Goal: Navigation & Orientation: Go to known website

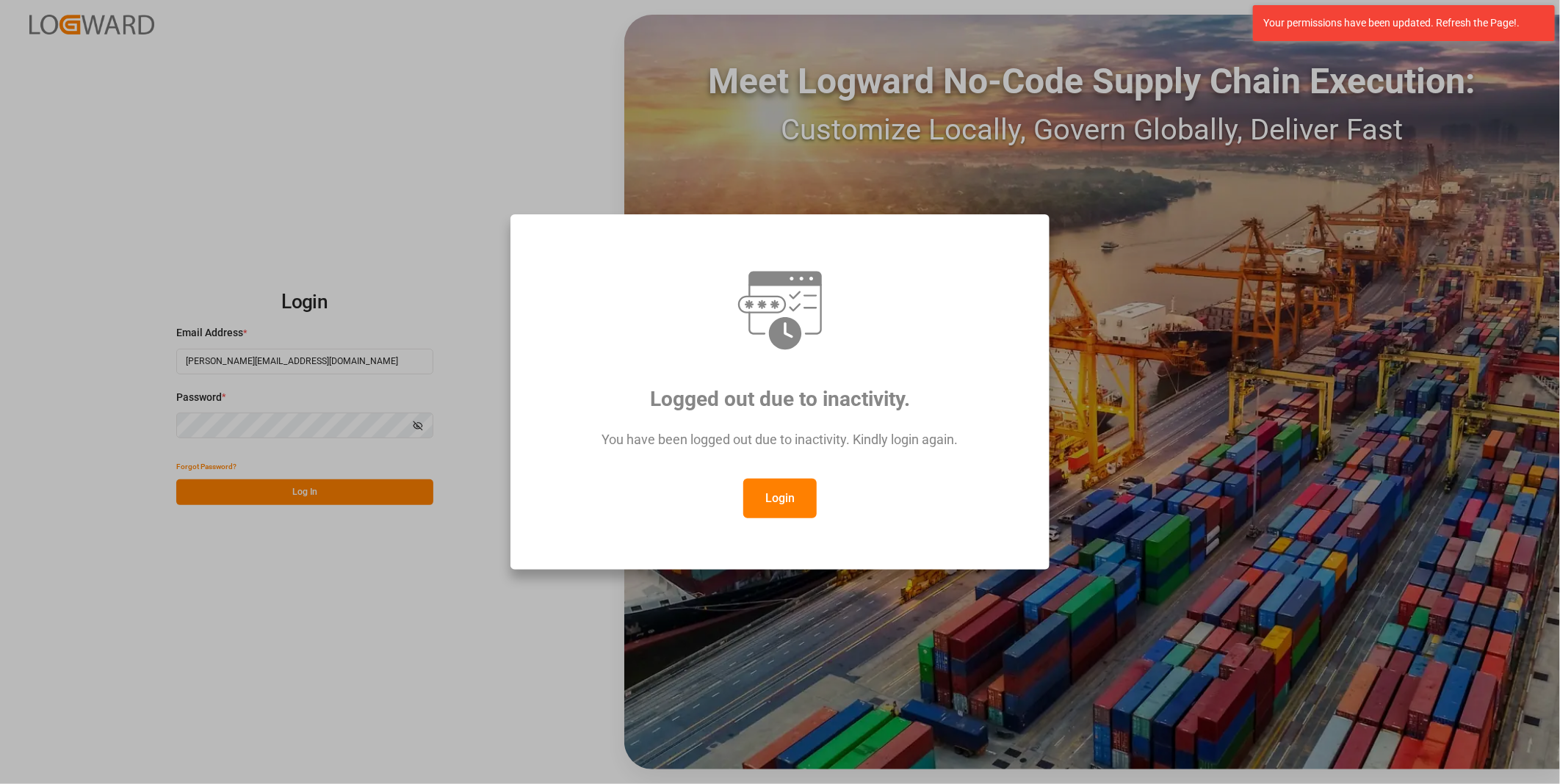
click at [791, 493] on button "Login" at bounding box center [780, 499] width 73 height 39
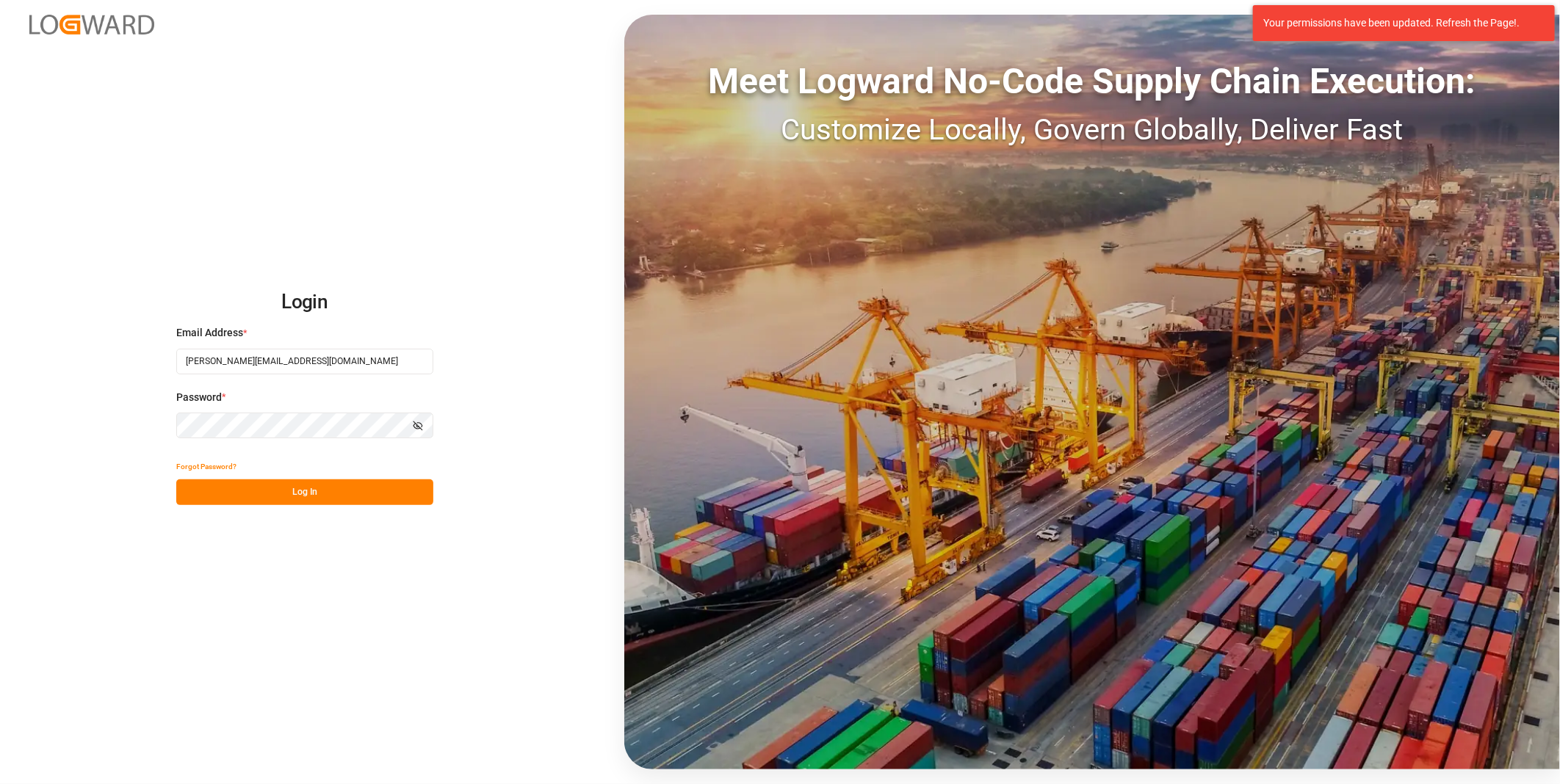
click at [413, 502] on button "Log In" at bounding box center [304, 492] width 257 height 26
